Goal: Information Seeking & Learning: Learn about a topic

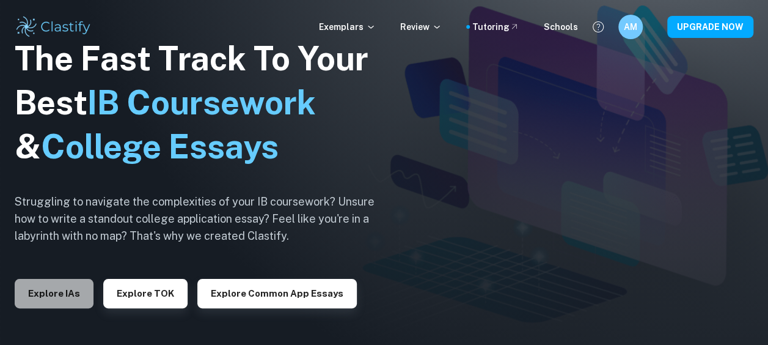
click at [56, 299] on button "Explore IAs" at bounding box center [54, 293] width 79 height 29
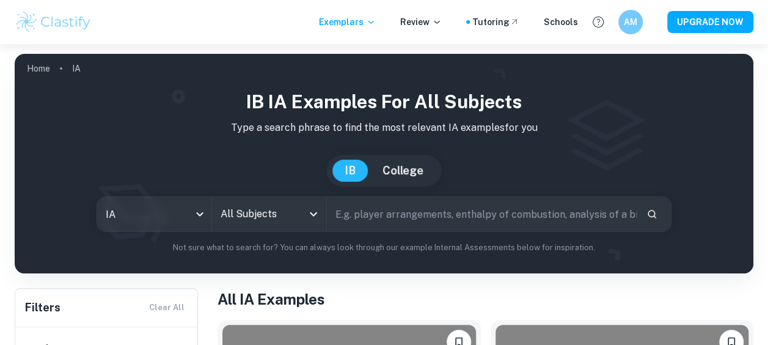
scroll to position [61, 0]
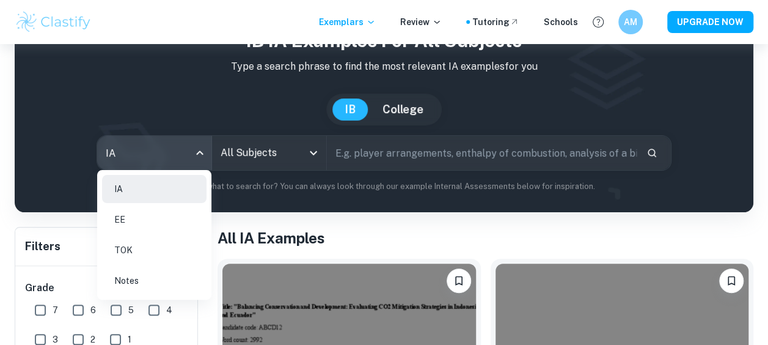
click at [172, 152] on body "We value your privacy We use cookies to enhance your browsing experience, serve…" at bounding box center [384, 155] width 768 height 345
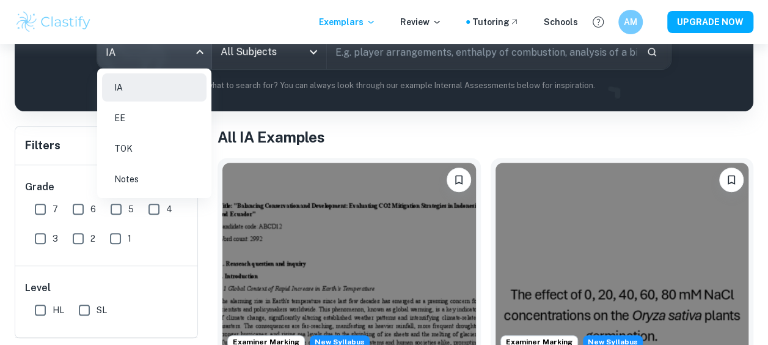
scroll to position [183, 0]
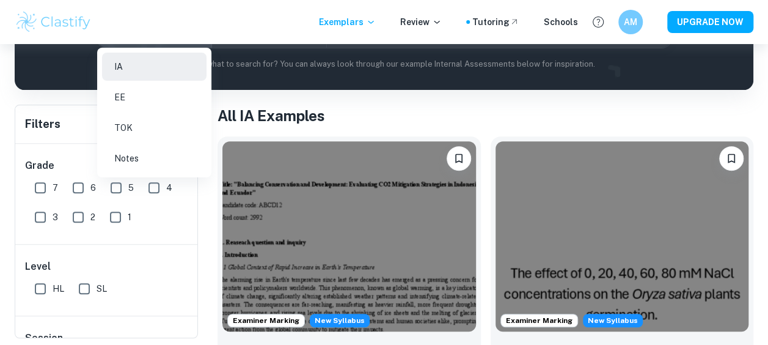
click at [357, 98] on div at bounding box center [384, 172] width 768 height 345
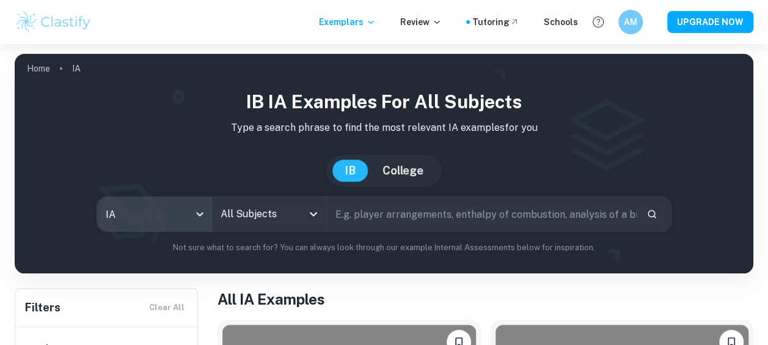
scroll to position [0, 0]
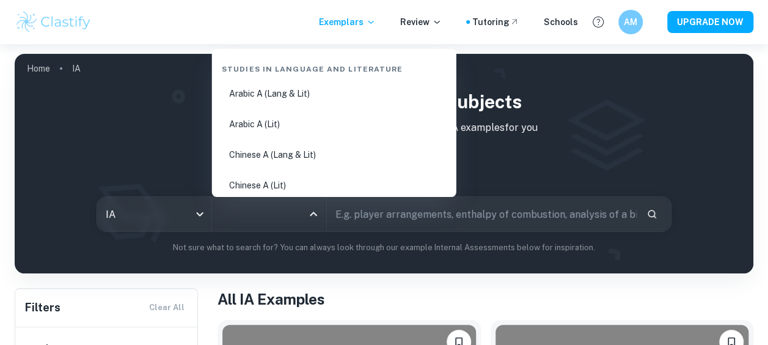
click at [237, 218] on input "All Subjects" at bounding box center [260, 213] width 85 height 23
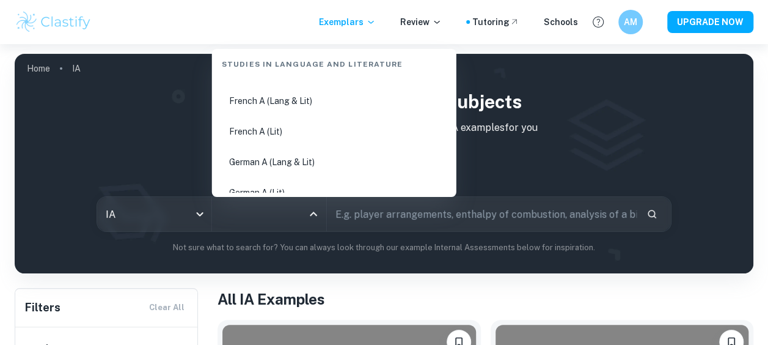
scroll to position [305, 0]
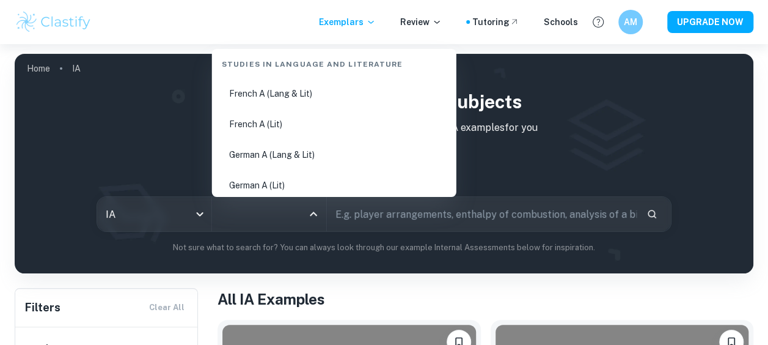
click at [255, 95] on li "French A (Lang & Lit)" at bounding box center [334, 93] width 235 height 28
type input "French A (Lang & Lit)"
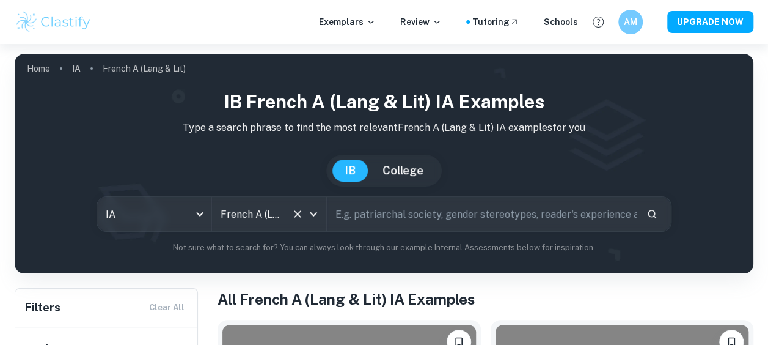
click at [323, 220] on div "French A (Lang & Lit) All Subjects" at bounding box center [269, 214] width 114 height 34
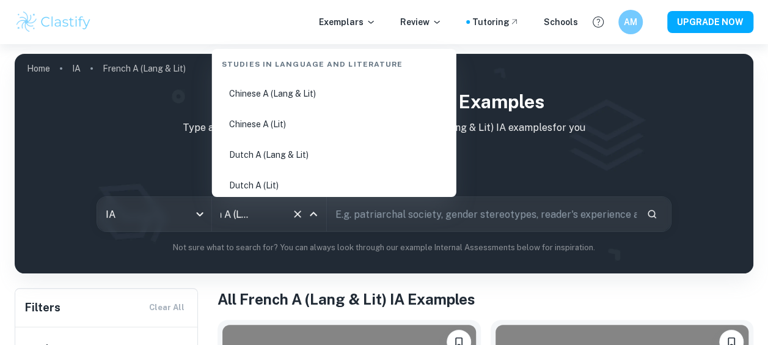
scroll to position [122, 0]
click at [299, 153] on li "English A ([PERSON_NAME] & Lit) HL Essay" at bounding box center [334, 155] width 235 height 28
type input "English A ([PERSON_NAME] & Lit) HL Essay"
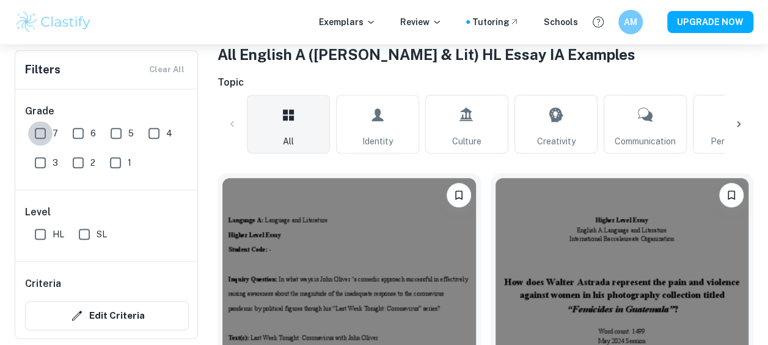
click at [37, 128] on input "7" at bounding box center [40, 133] width 24 height 24
checkbox input "true"
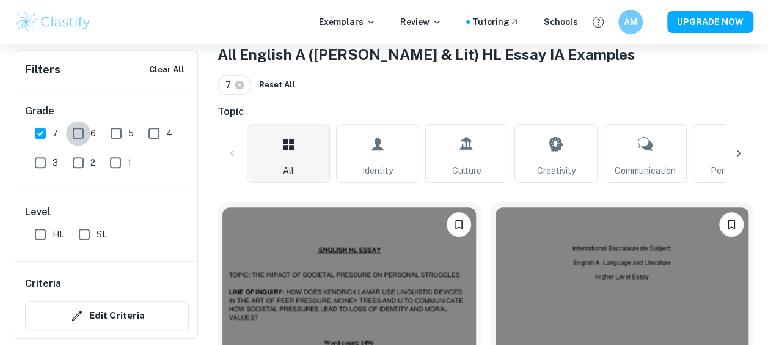
click at [79, 132] on input "6" at bounding box center [78, 133] width 24 height 24
checkbox input "true"
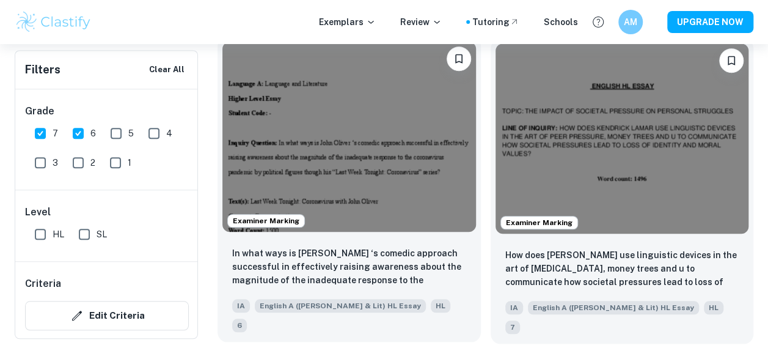
scroll to position [428, 0]
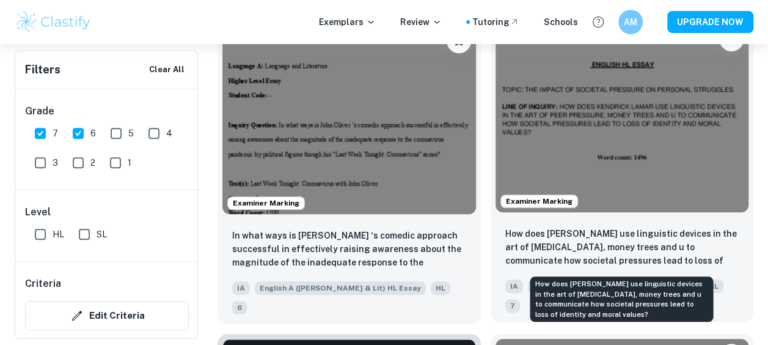
click at [513, 232] on p "How does [PERSON_NAME] use linguistic devices in the art of [MEDICAL_DATA], mon…" at bounding box center [622, 248] width 234 height 42
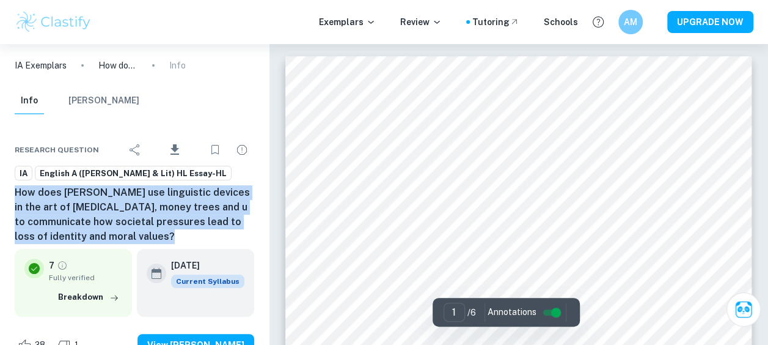
drag, startPoint x: 12, startPoint y: 189, endPoint x: 143, endPoint y: 238, distance: 139.9
copy h6 "How does [PERSON_NAME] use linguistic devices in the art of [MEDICAL_DATA], mon…"
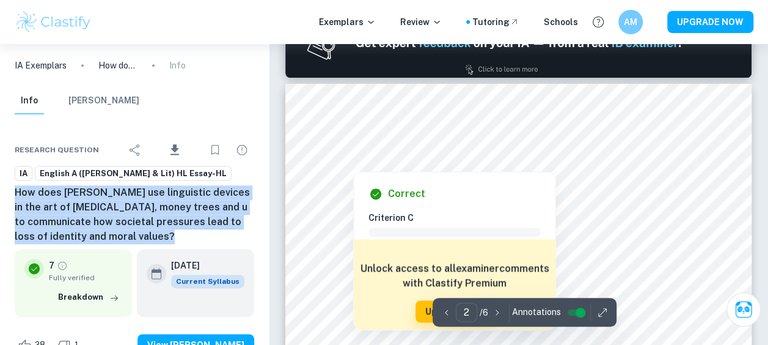
scroll to position [733, 0]
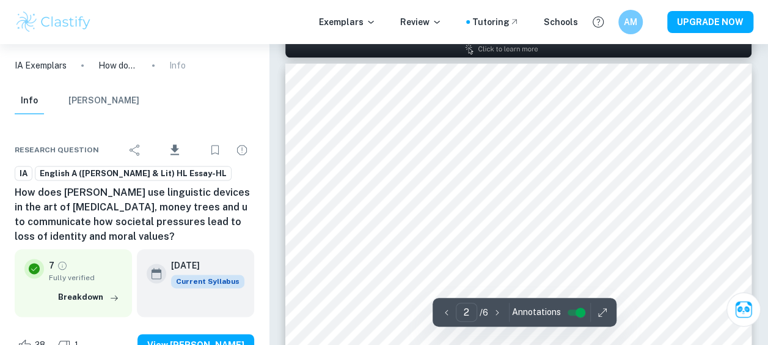
click at [226, 111] on div "Info Mark Scheme" at bounding box center [134, 103] width 259 height 32
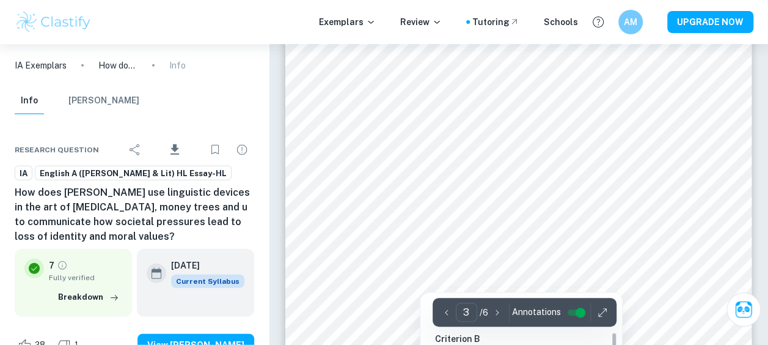
scroll to position [1527, 0]
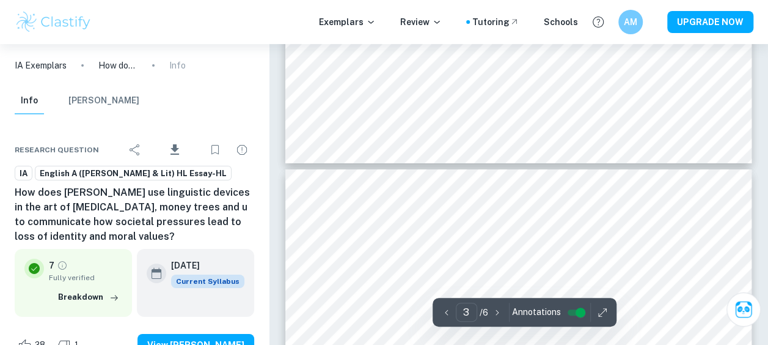
type input "4"
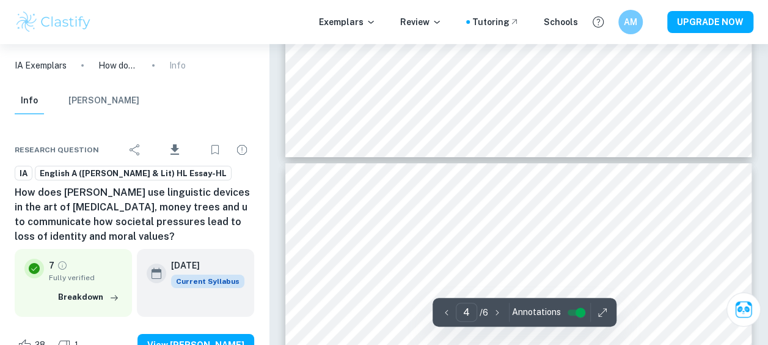
scroll to position [2077, 0]
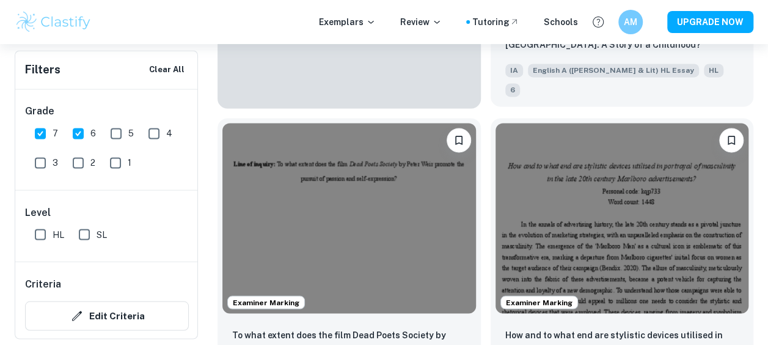
scroll to position [978, 0]
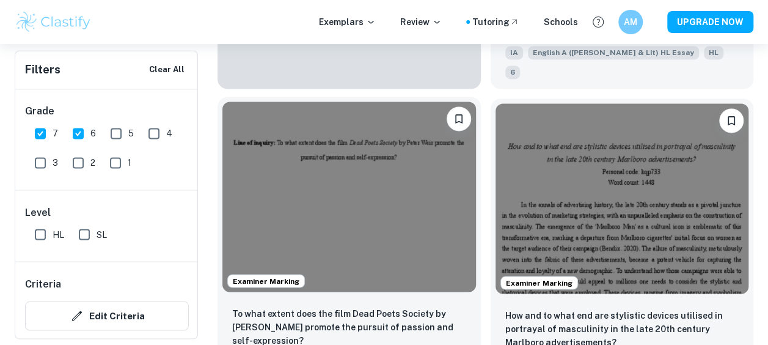
click at [378, 214] on img at bounding box center [349, 196] width 254 height 190
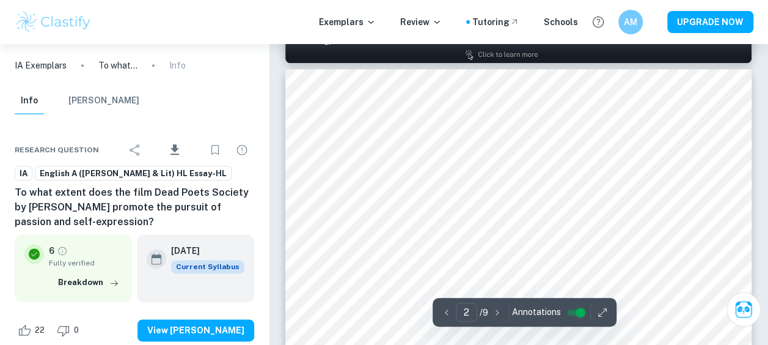
scroll to position [733, 0]
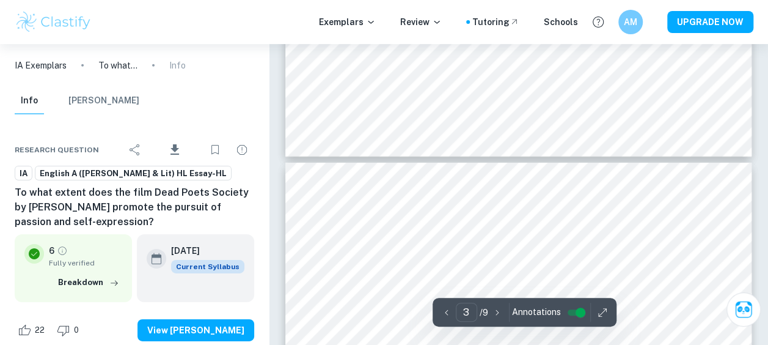
type input "4"
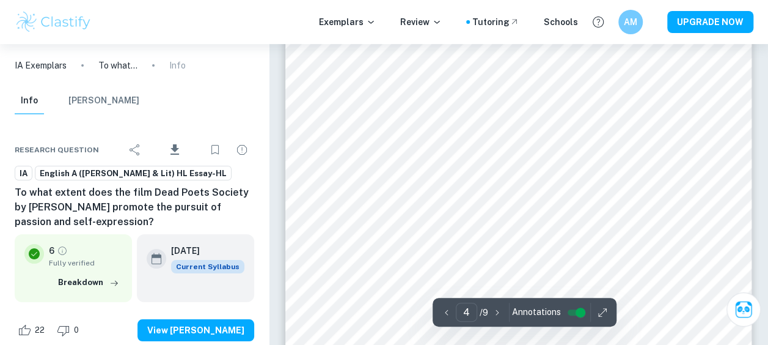
scroll to position [2199, 0]
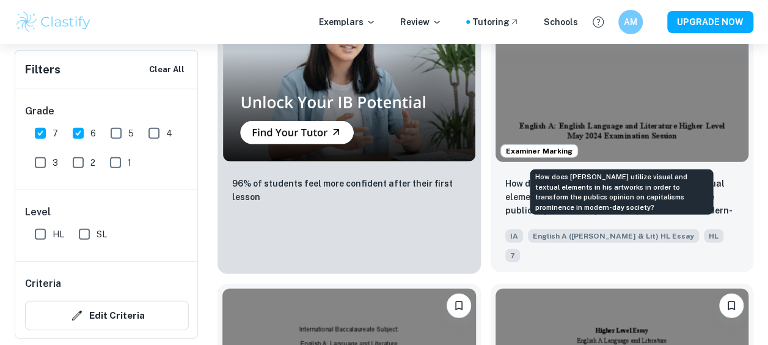
scroll to position [1589, 0]
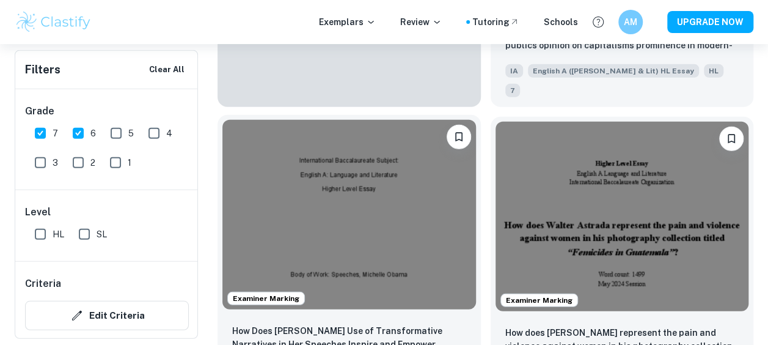
click at [371, 202] on img at bounding box center [349, 215] width 254 height 190
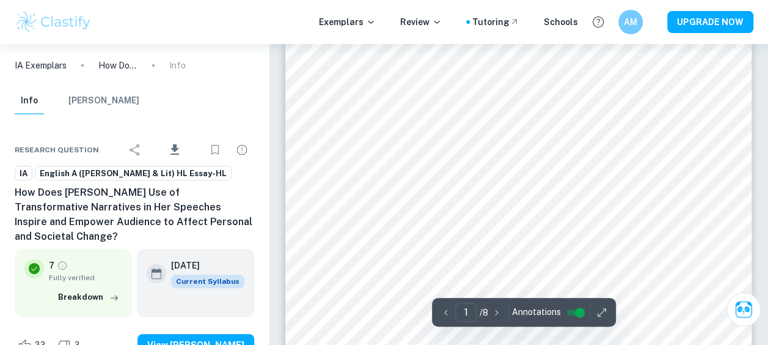
scroll to position [61, 0]
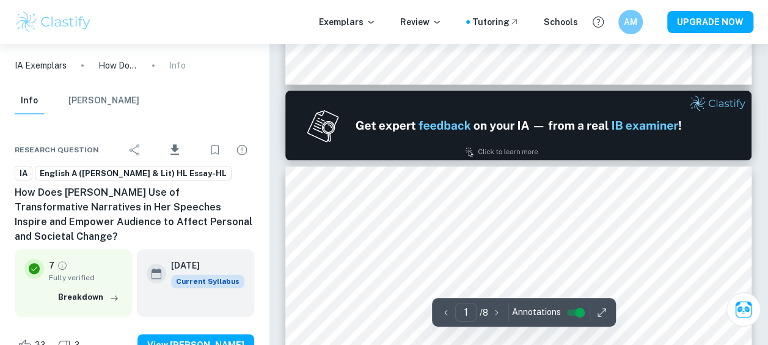
type input "2"
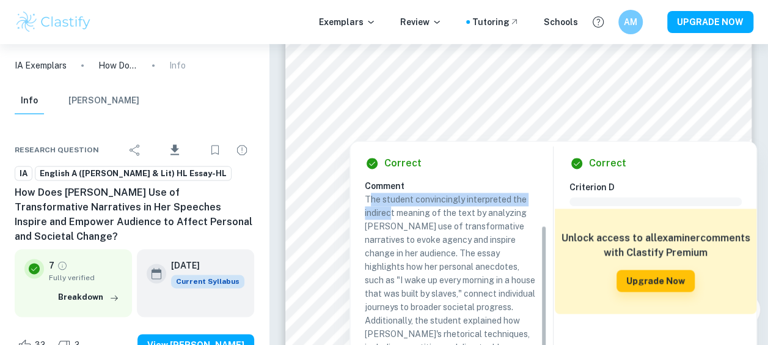
drag, startPoint x: 368, startPoint y: 193, endPoint x: 392, endPoint y: 218, distance: 34.6
click at [392, 218] on p "The student convincingly interpreted the indirect meaning of the text by analyz…" at bounding box center [451, 299] width 172 height 215
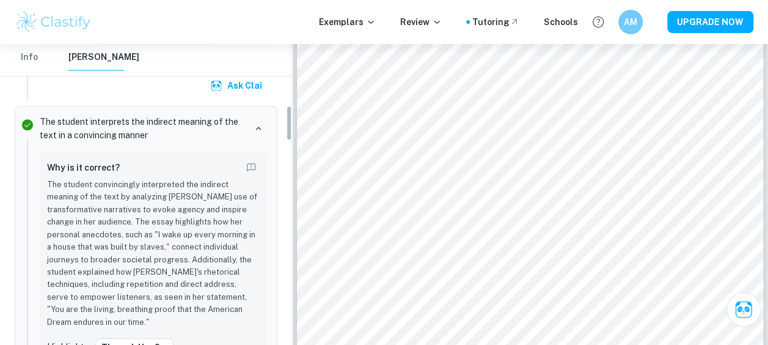
scroll to position [604, 0]
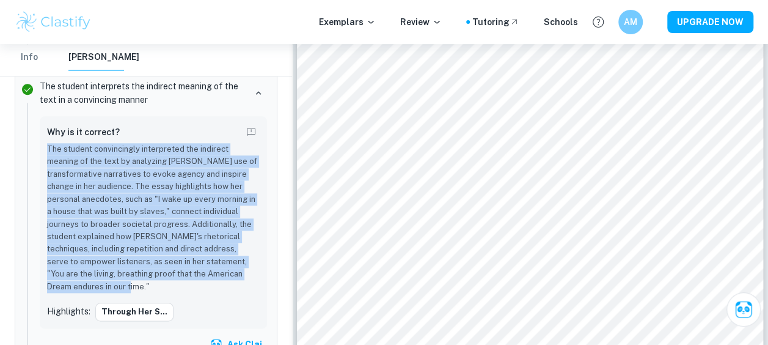
drag, startPoint x: 48, startPoint y: 133, endPoint x: 166, endPoint y: 271, distance: 182.0
click at [166, 271] on p "The student convincingly interpreted the indirect meaning of the text by analyz…" at bounding box center [153, 218] width 213 height 150
copy p "The student convincingly interpreted the indirect meaning of the text by analyz…"
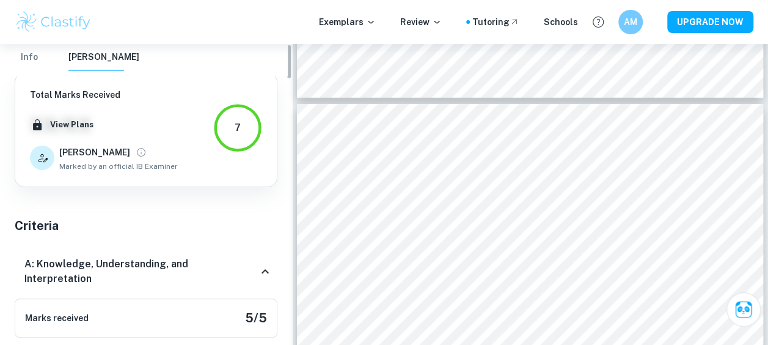
scroll to position [0, 0]
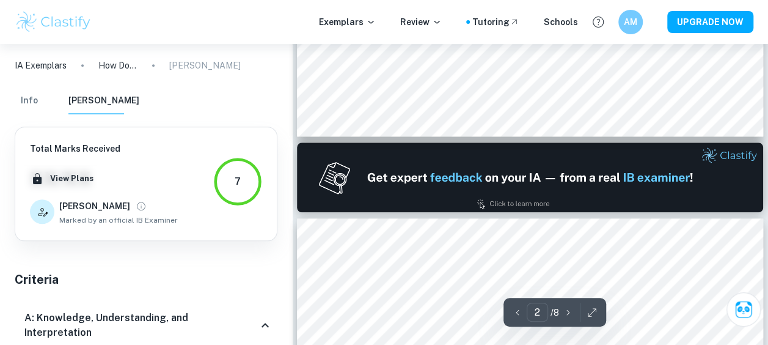
type input "1"
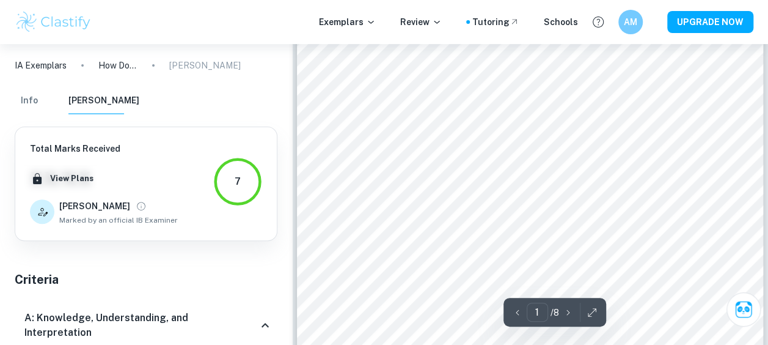
scroll to position [183, 0]
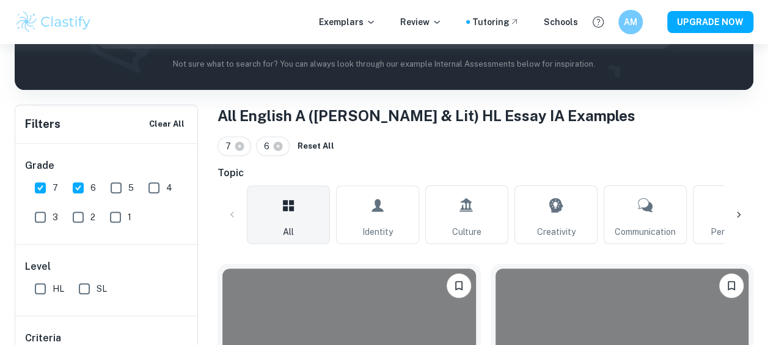
scroll to position [1589, 0]
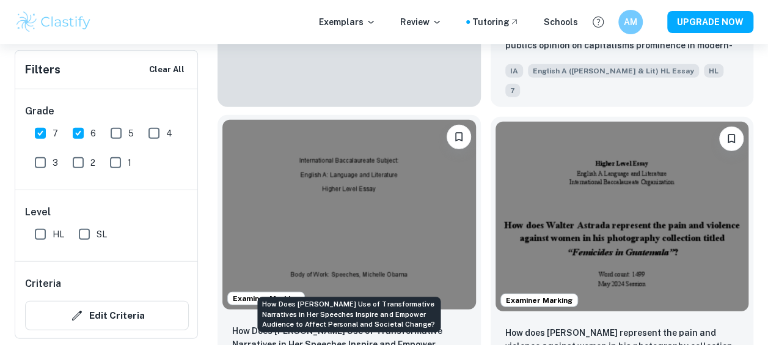
click at [309, 324] on p "How Does [PERSON_NAME] Use of Transformative Narratives in Her Speeches Inspire…" at bounding box center [349, 344] width 234 height 40
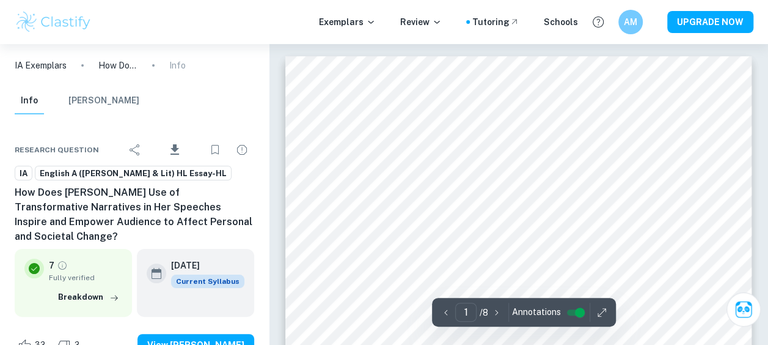
drag, startPoint x: 15, startPoint y: 196, endPoint x: 246, endPoint y: 222, distance: 233.1
click at [246, 222] on h6 "How Does [PERSON_NAME] Use of Transformative Narratives in Her Speeches Inspire…" at bounding box center [134, 214] width 239 height 59
copy h6 "How Does [PERSON_NAME] Use of Transformative Narratives in Her Speeches Inspire…"
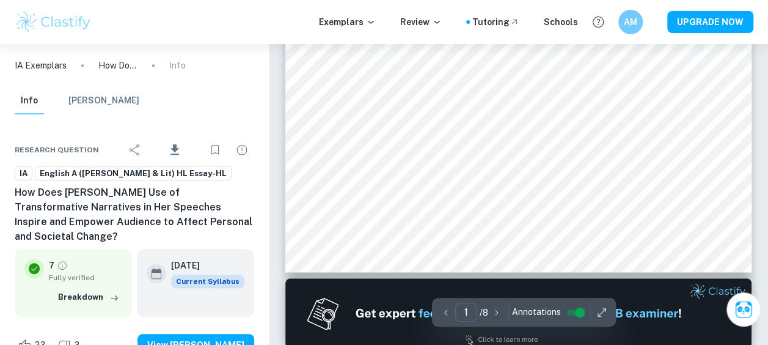
scroll to position [428, 0]
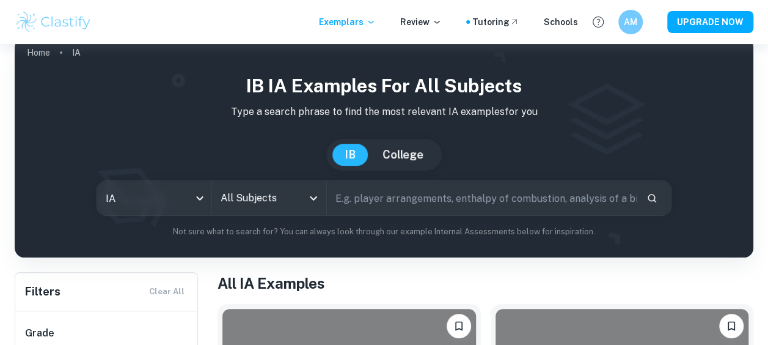
scroll to position [61, 0]
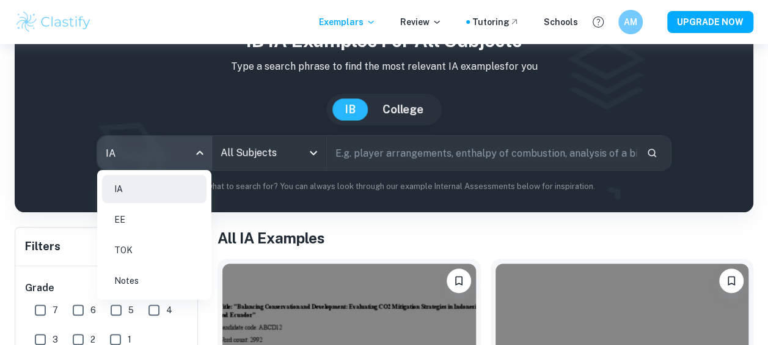
click at [141, 147] on body "We value your privacy We use cookies to enhance your browsing experience, serve…" at bounding box center [384, 155] width 768 height 345
click at [254, 160] on div at bounding box center [384, 172] width 768 height 345
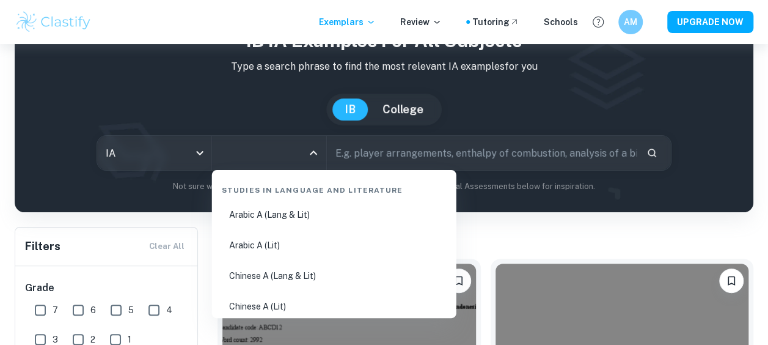
click at [265, 158] on input "All Subjects" at bounding box center [260, 152] width 85 height 23
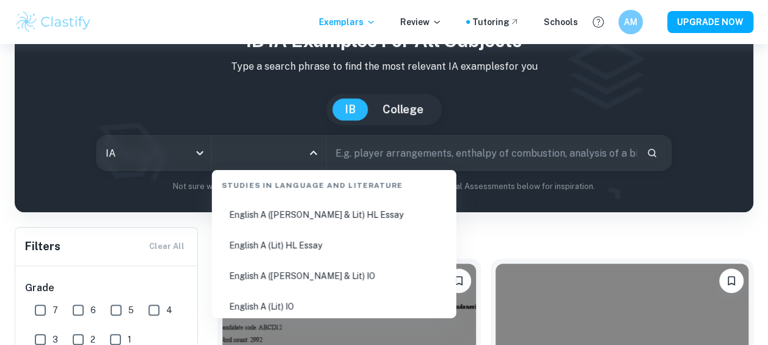
scroll to position [122, 0]
click at [296, 272] on li "English A ([PERSON_NAME] & Lit) HL Essay" at bounding box center [334, 275] width 235 height 28
type input "English A ([PERSON_NAME] & Lit) HL Essay"
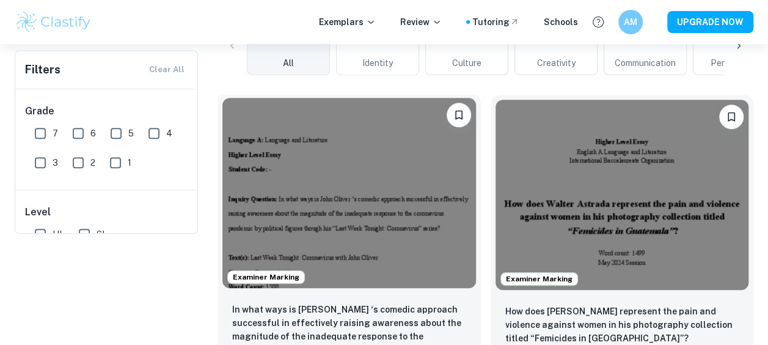
scroll to position [61, 0]
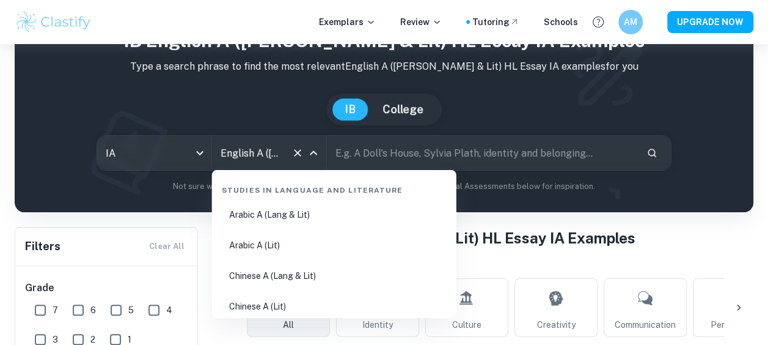
click at [258, 161] on input "English A ([PERSON_NAME] & Lit) HL Essay" at bounding box center [252, 152] width 69 height 23
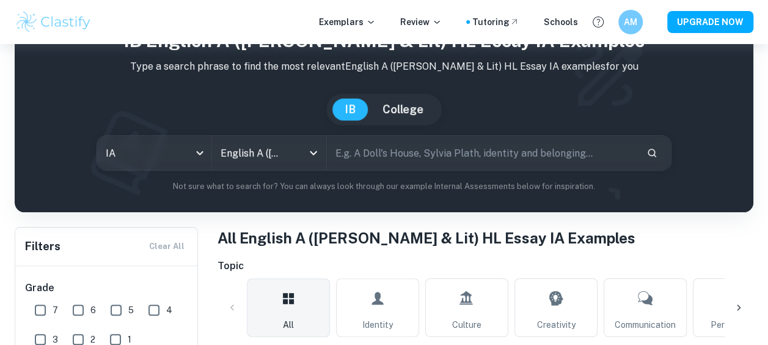
click at [616, 240] on h1 "All English A ([PERSON_NAME] & Lit) HL Essay IA Examples" at bounding box center [486, 238] width 536 height 22
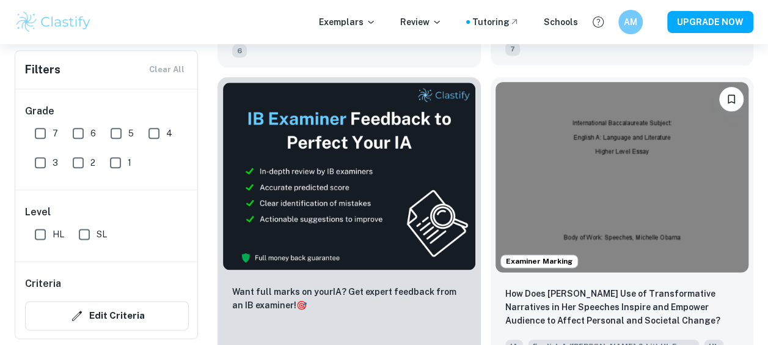
scroll to position [672, 0]
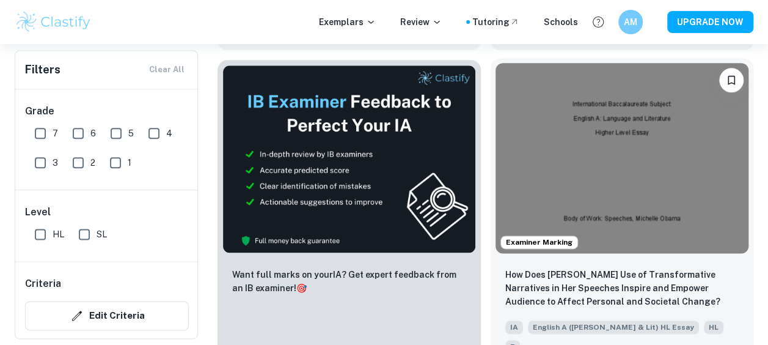
click at [598, 197] on img at bounding box center [622, 158] width 254 height 190
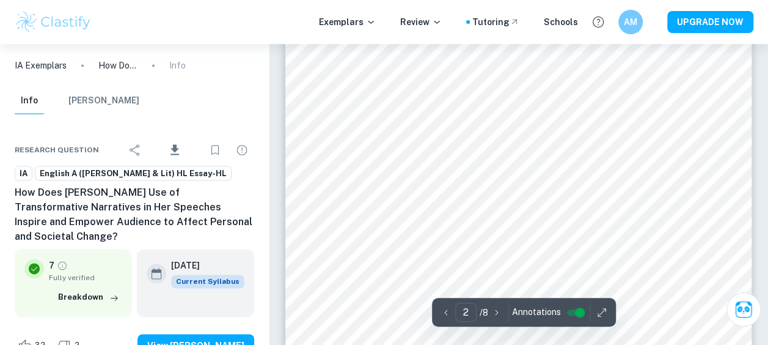
scroll to position [855, 0]
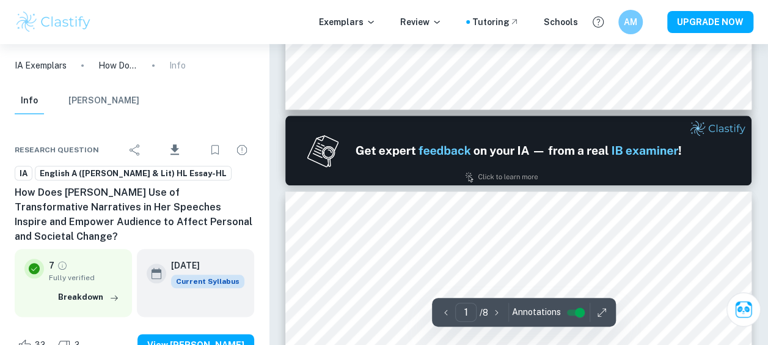
type input "2"
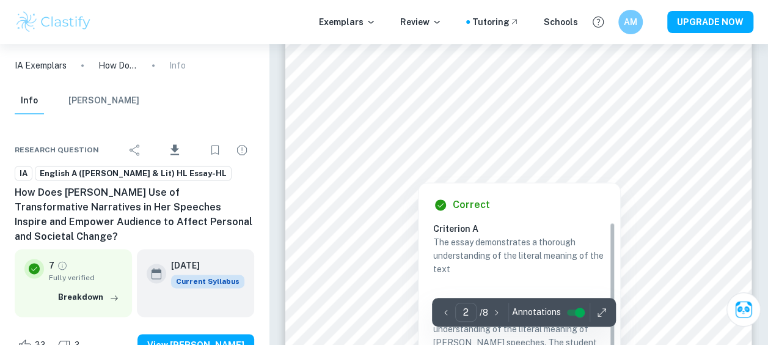
scroll to position [794, 0]
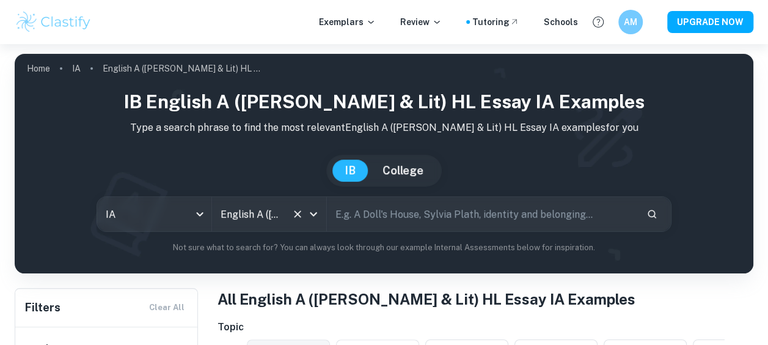
click at [247, 222] on input "English A ([PERSON_NAME] & Lit) HL Essay" at bounding box center [252, 213] width 69 height 23
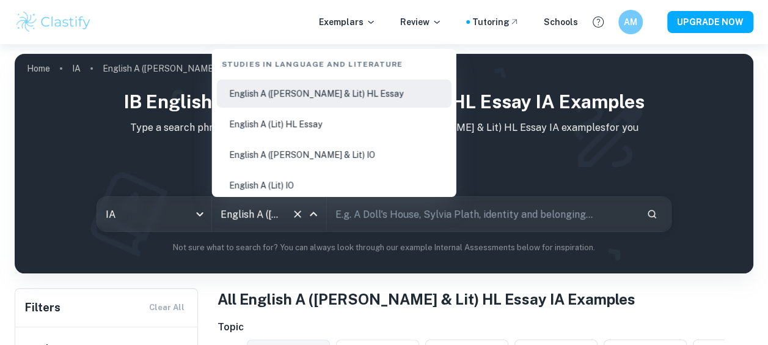
scroll to position [244, 0]
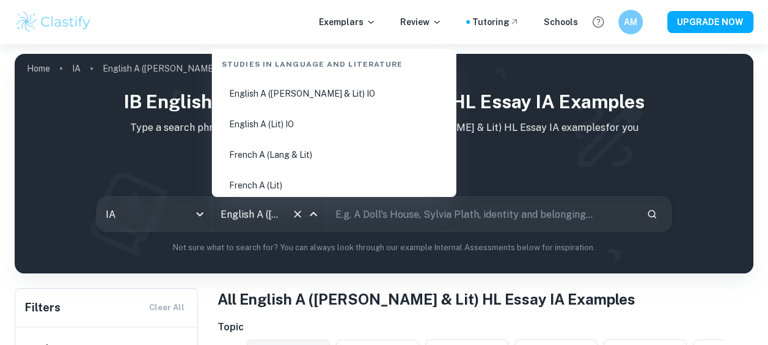
click at [299, 152] on li "French A (Lang & Lit)" at bounding box center [334, 155] width 235 height 28
type input "French A (Lang & Lit)"
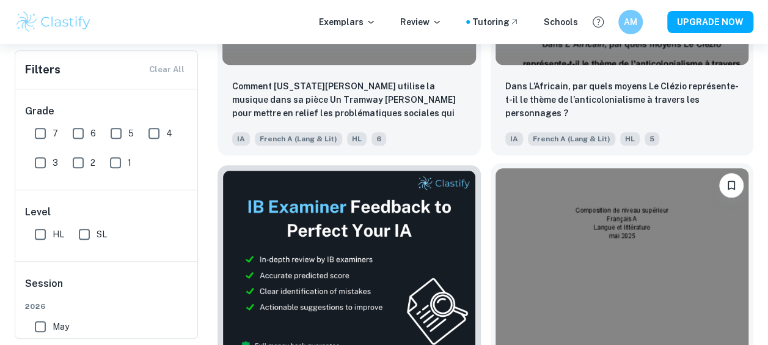
scroll to position [312, 0]
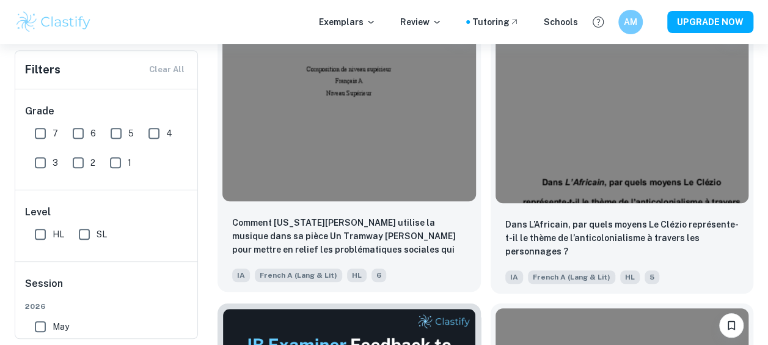
click at [360, 196] on img at bounding box center [349, 106] width 254 height 190
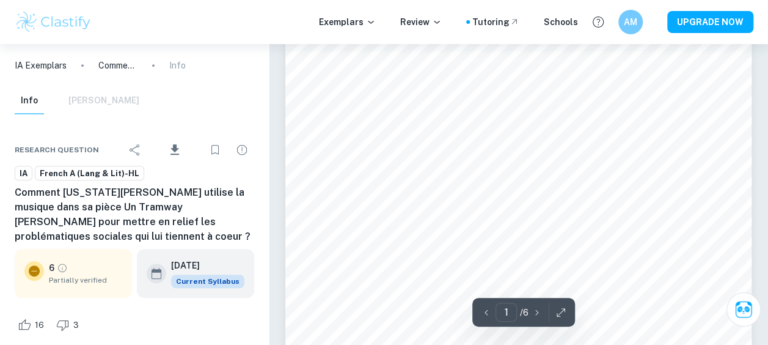
scroll to position [244, 0]
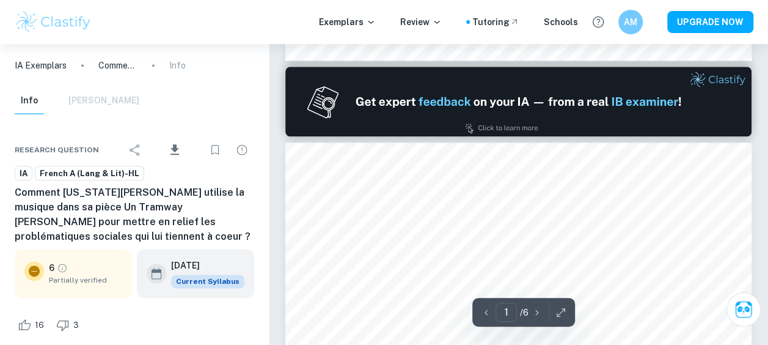
type input "2"
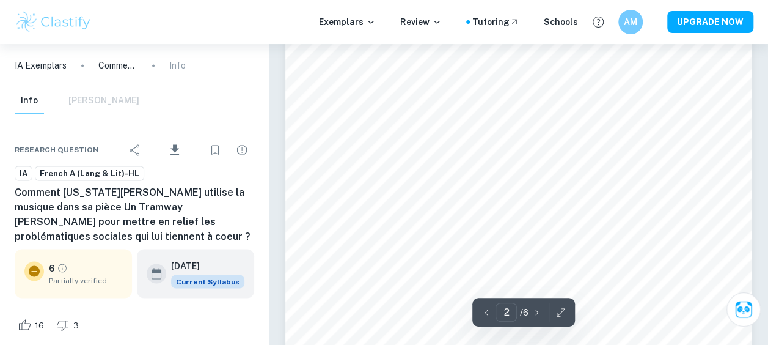
scroll to position [916, 0]
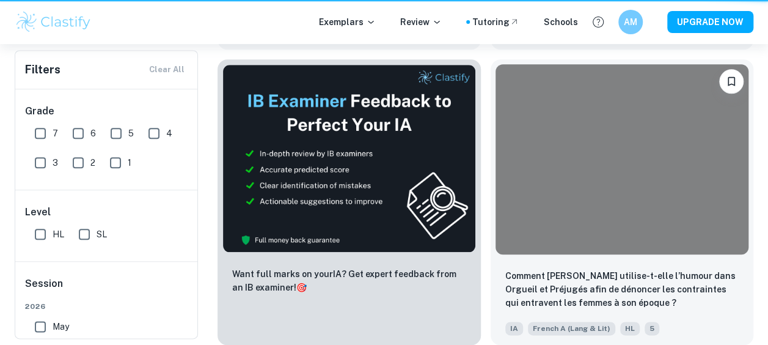
scroll to position [312, 0]
